Goal: Find specific page/section: Find specific page/section

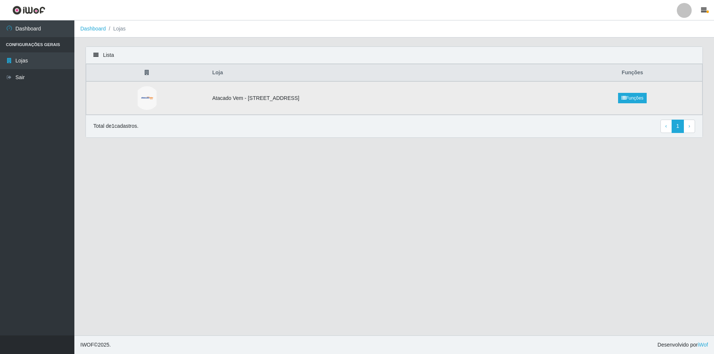
click at [252, 97] on td "Atacado Vem - [STREET_ADDRESS]" at bounding box center [385, 97] width 355 height 33
drag, startPoint x: 509, startPoint y: 120, endPoint x: 503, endPoint y: 113, distance: 9.8
click at [510, 120] on div "Total de 1 cadastros. ‹ Previous 1 › Next" at bounding box center [393, 126] width 601 height 13
click at [499, 108] on td "Atacado Vem - [STREET_ADDRESS]" at bounding box center [385, 97] width 355 height 33
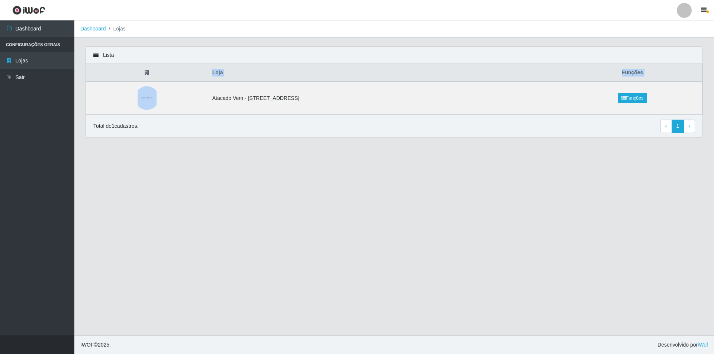
drag, startPoint x: 499, startPoint y: 108, endPoint x: 222, endPoint y: 118, distance: 277.5
click at [495, 108] on td "Atacado Vem - [STREET_ADDRESS]" at bounding box center [385, 97] width 355 height 33
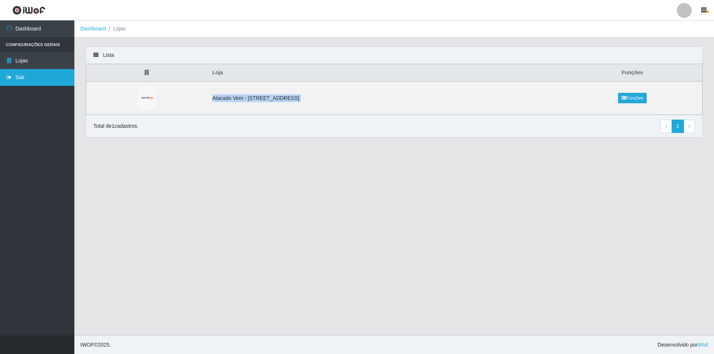
click at [21, 83] on link "Sair" at bounding box center [37, 77] width 74 height 17
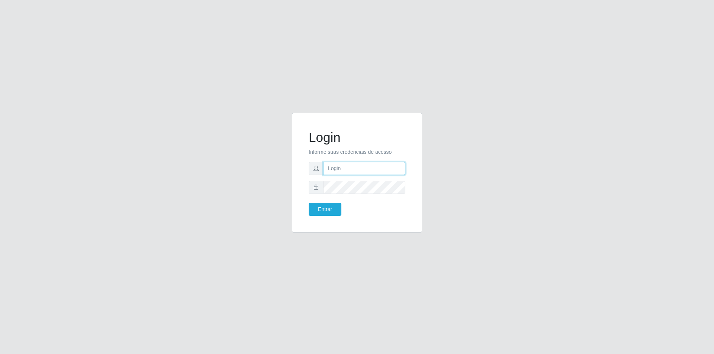
type input "[PERSON_NAME][EMAIL_ADDRESS][DOMAIN_NAME]"
click at [329, 208] on button "Entrar" at bounding box center [325, 209] width 33 height 13
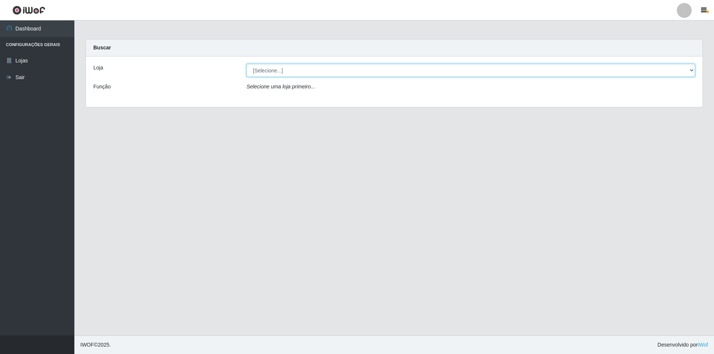
click at [336, 68] on select "[Selecione...] Atacado Vem - [STREET_ADDRESS]" at bounding box center [470, 70] width 448 height 13
select select "461"
click at [246, 64] on select "[Selecione...] Atacado Vem - [STREET_ADDRESS]" at bounding box center [470, 70] width 448 height 13
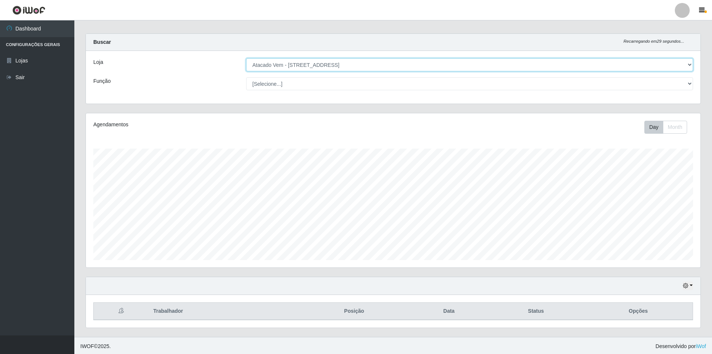
scroll to position [7, 0]
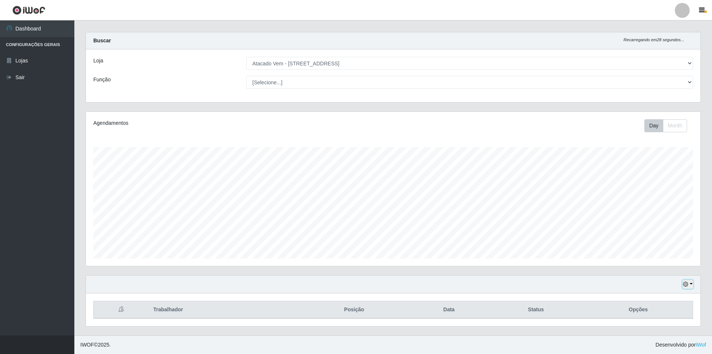
click at [686, 285] on icon "button" at bounding box center [685, 284] width 5 height 5
click at [670, 257] on button "1 Semana" at bounding box center [663, 257] width 59 height 16
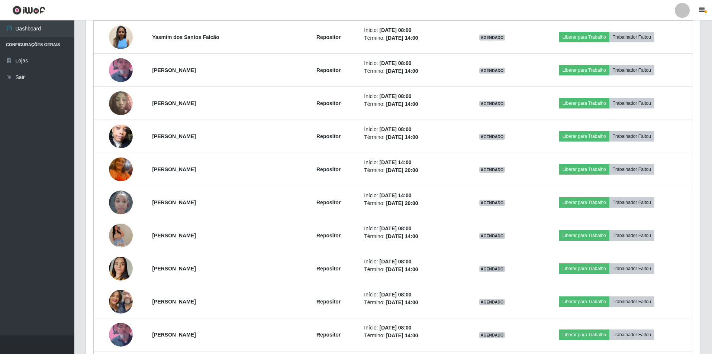
scroll to position [186, 0]
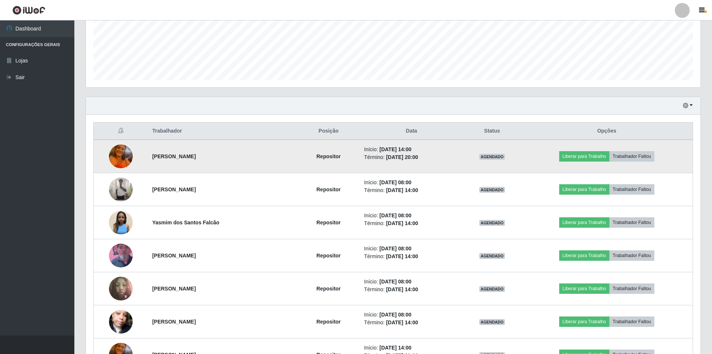
click at [126, 156] on img at bounding box center [121, 157] width 24 height 32
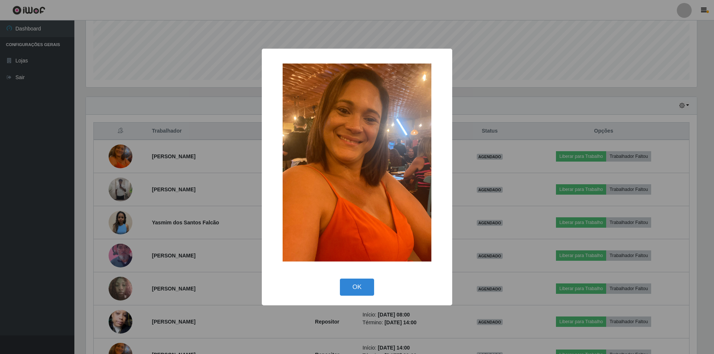
click at [196, 153] on div "× OK Cancel" at bounding box center [357, 177] width 714 height 354
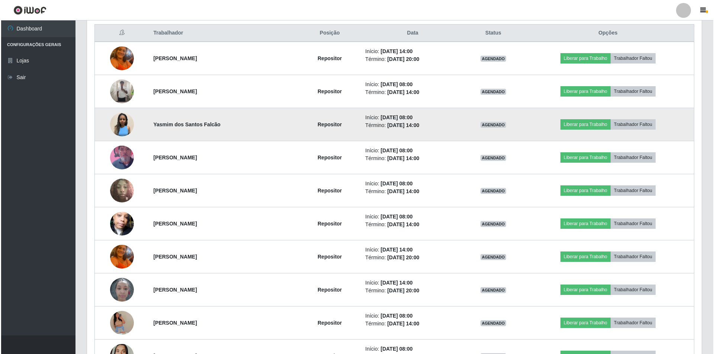
scroll to position [297, 0]
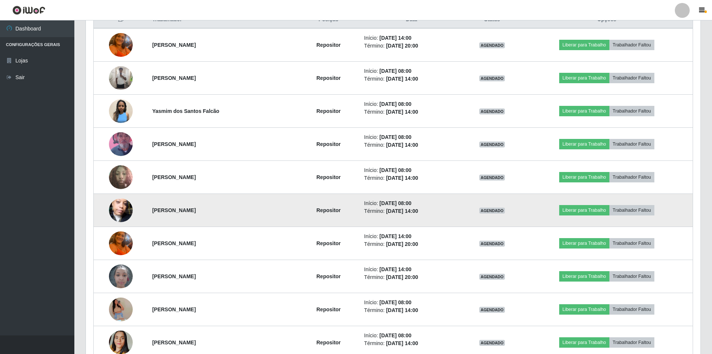
click at [116, 212] on img at bounding box center [121, 210] width 24 height 42
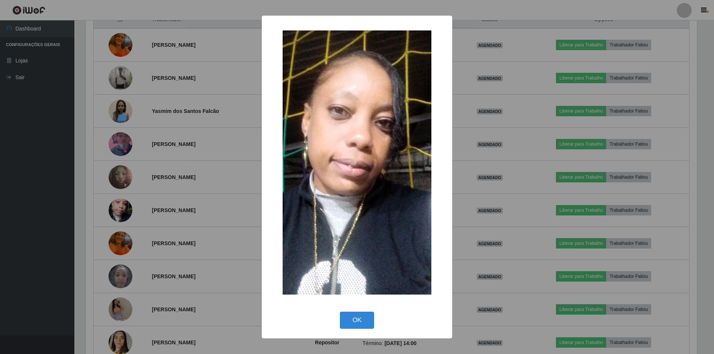
click at [189, 204] on div "× OK Cancel" at bounding box center [357, 177] width 714 height 354
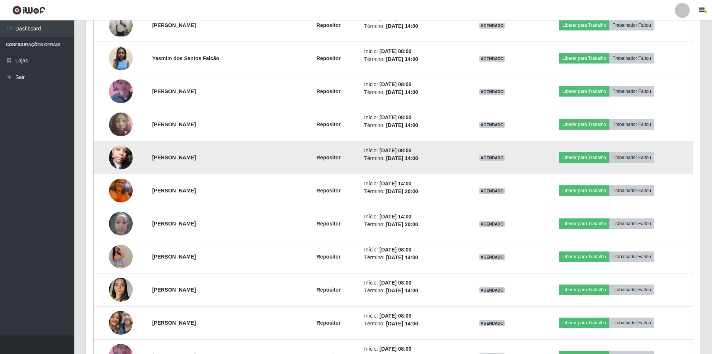
scroll to position [372, 0]
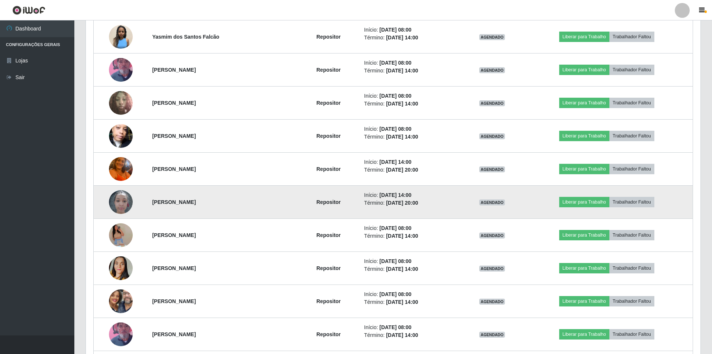
click at [113, 200] on img at bounding box center [121, 202] width 24 height 32
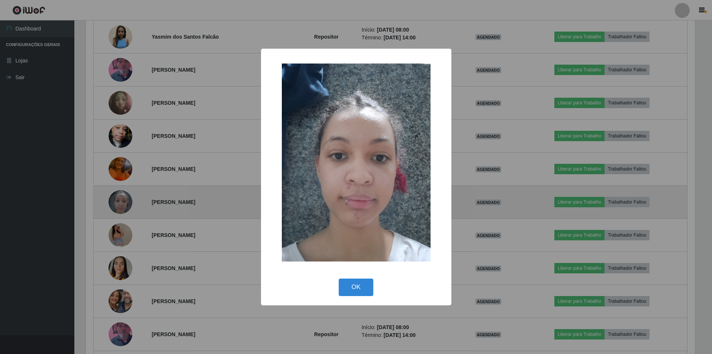
scroll to position [154, 611]
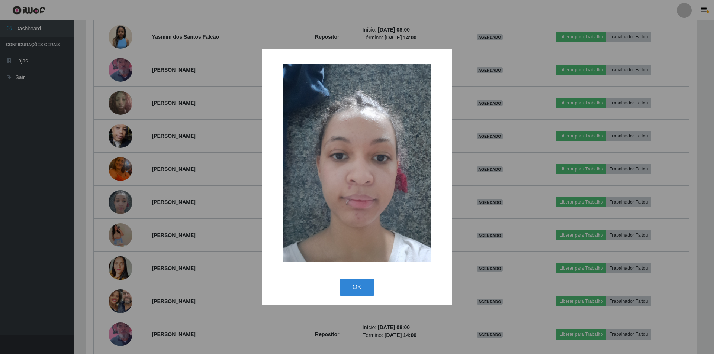
click at [159, 201] on div "× OK Cancel" at bounding box center [357, 177] width 714 height 354
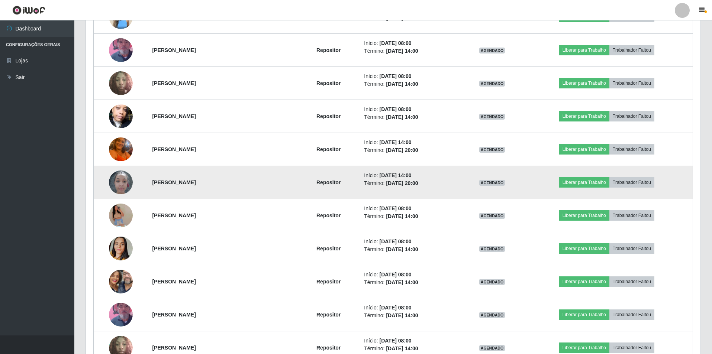
scroll to position [446, 0]
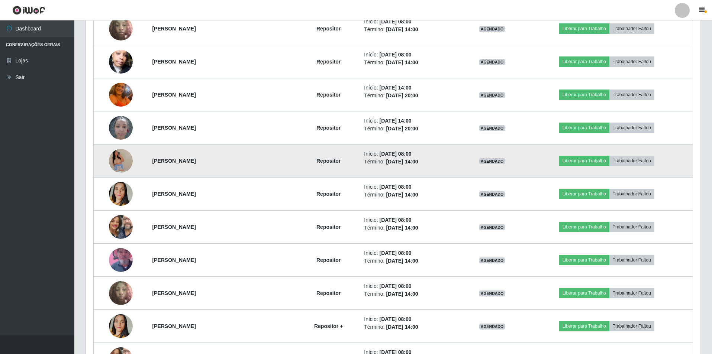
click at [117, 159] on img at bounding box center [121, 161] width 24 height 54
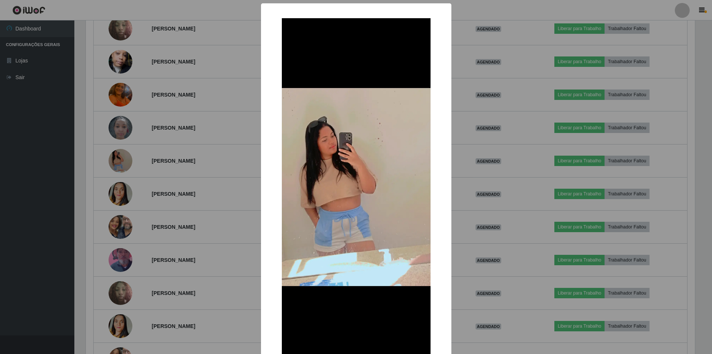
scroll to position [154, 611]
click at [188, 165] on div "× OK Cancel" at bounding box center [357, 177] width 714 height 354
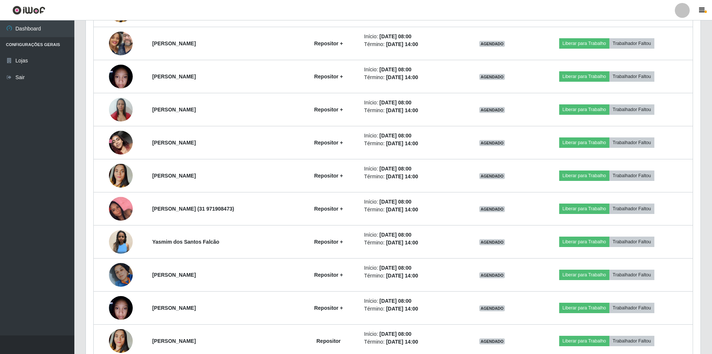
scroll to position [744, 0]
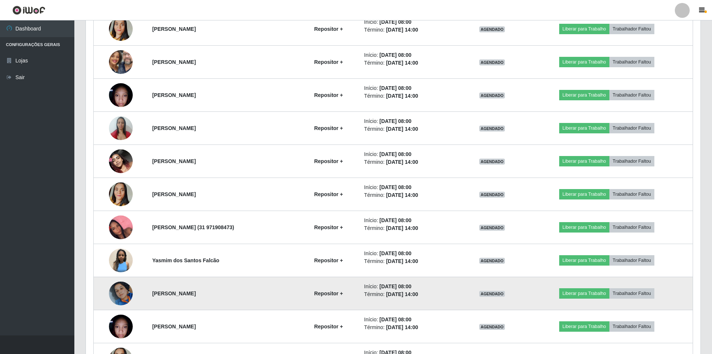
click at [119, 294] on img at bounding box center [121, 293] width 24 height 42
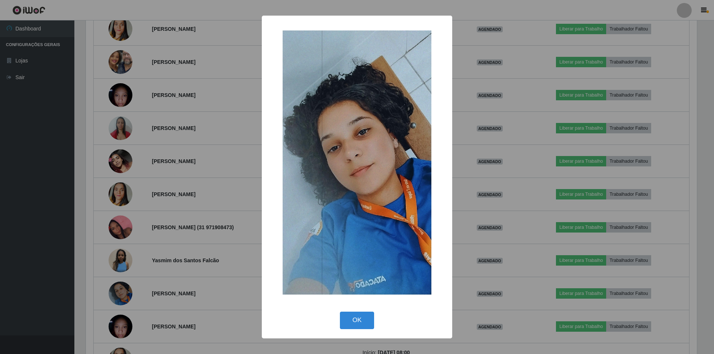
click at [172, 267] on div "× OK Cancel" at bounding box center [357, 177] width 714 height 354
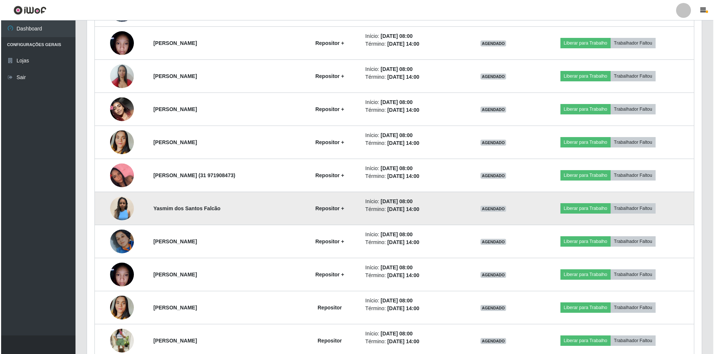
scroll to position [818, 0]
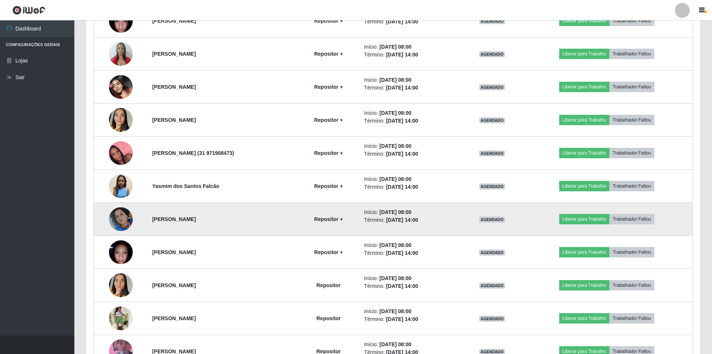
click at [122, 228] on img at bounding box center [121, 219] width 24 height 42
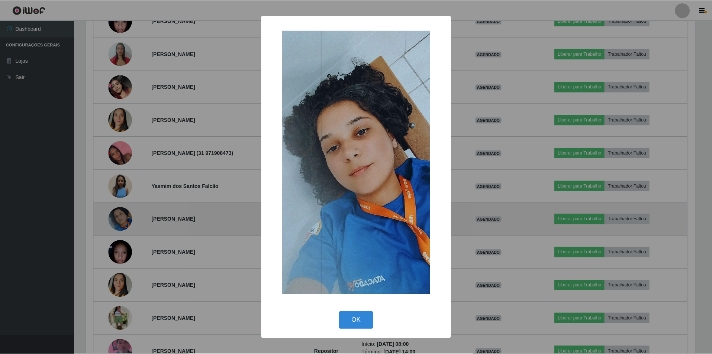
scroll to position [154, 611]
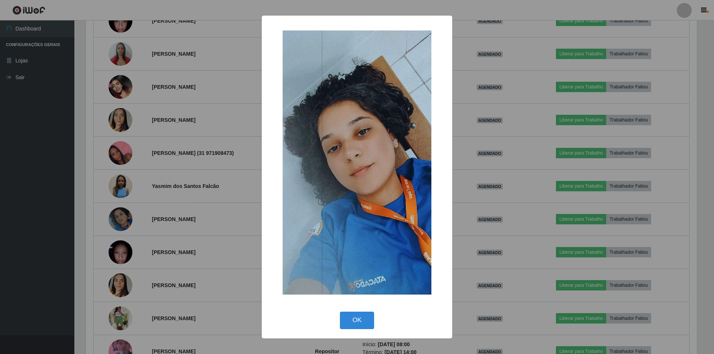
click at [187, 214] on div "× OK Cancel" at bounding box center [357, 177] width 714 height 354
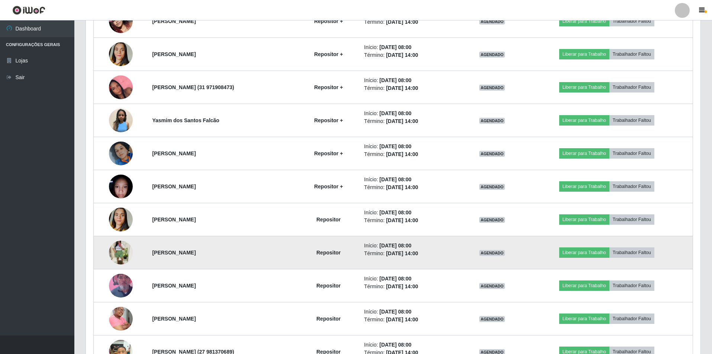
scroll to position [892, 0]
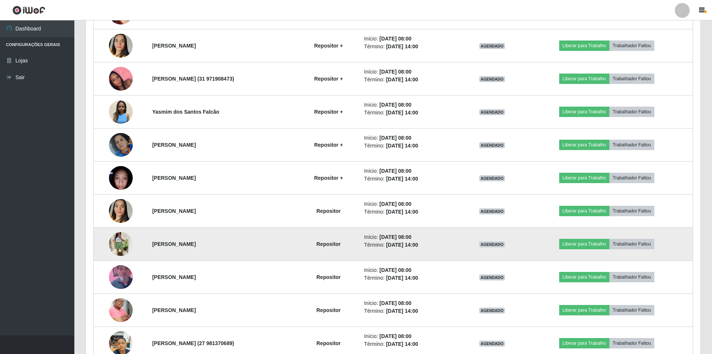
click at [110, 244] on img at bounding box center [121, 244] width 24 height 32
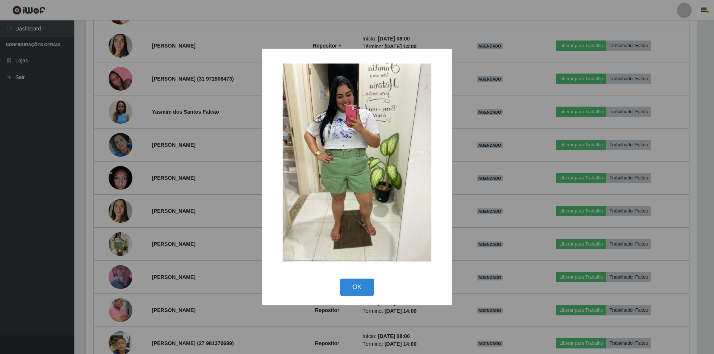
click at [146, 232] on div "× OK Cancel" at bounding box center [357, 177] width 714 height 354
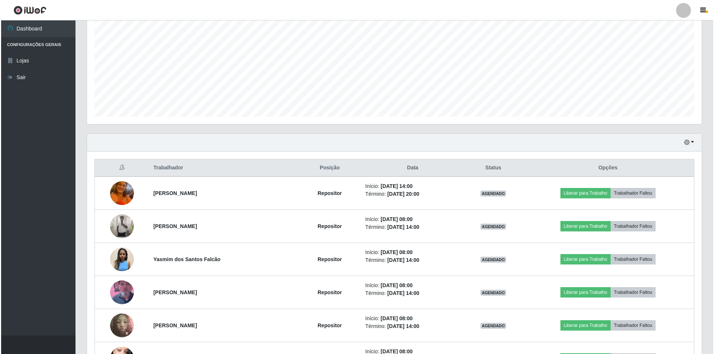
scroll to position [149, 0]
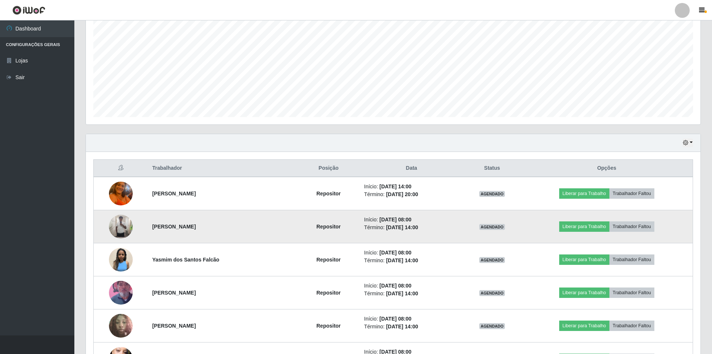
click at [115, 227] on img at bounding box center [121, 227] width 24 height 24
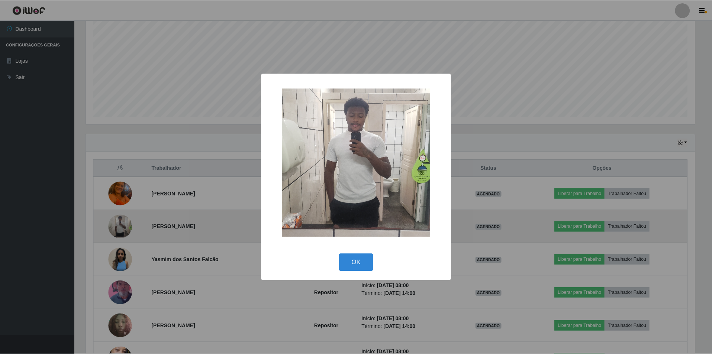
scroll to position [154, 611]
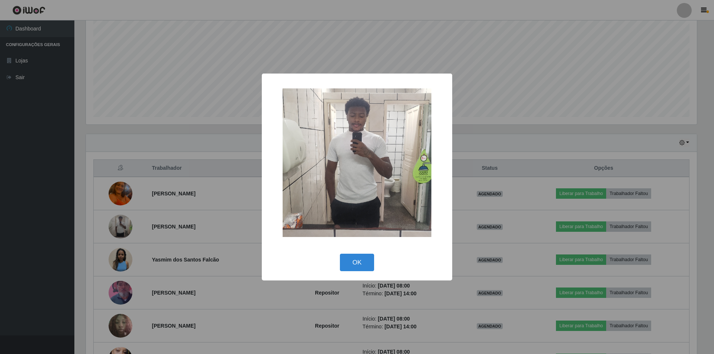
click at [153, 219] on div "× OK Cancel" at bounding box center [357, 177] width 714 height 354
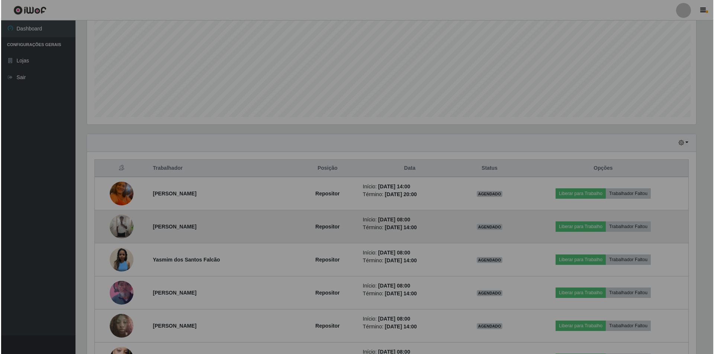
scroll to position [154, 615]
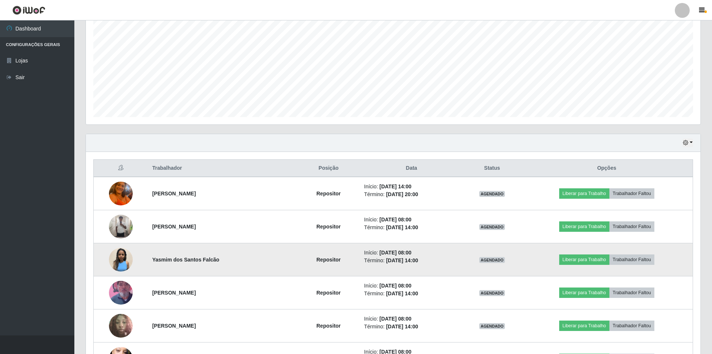
click at [121, 260] on img at bounding box center [121, 260] width 24 height 24
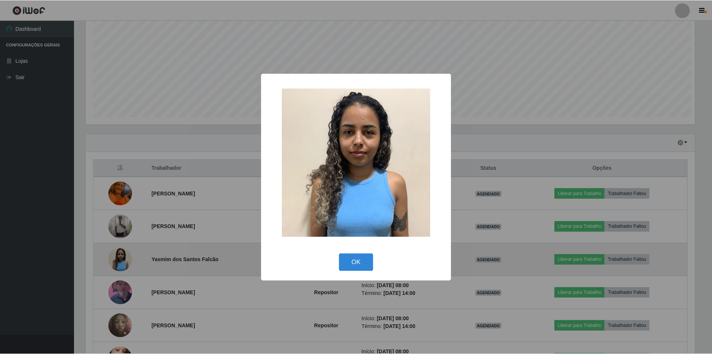
scroll to position [154, 611]
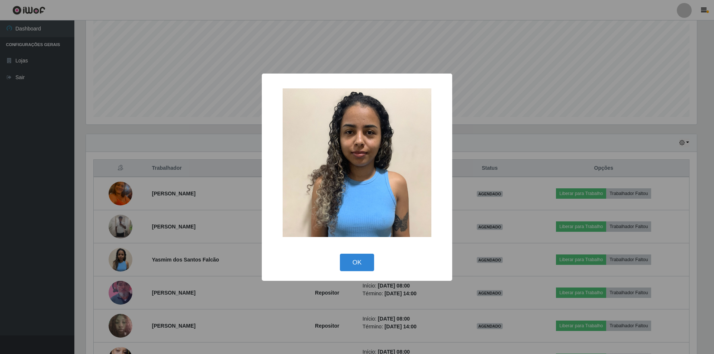
click at [181, 238] on div "× OK Cancel" at bounding box center [357, 177] width 714 height 354
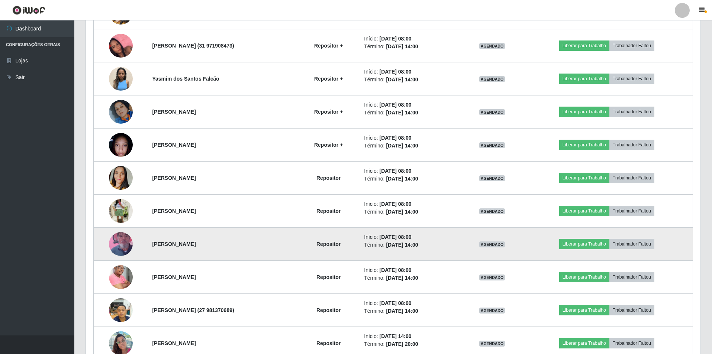
scroll to position [967, 0]
